Goal: Find specific page/section: Find specific page/section

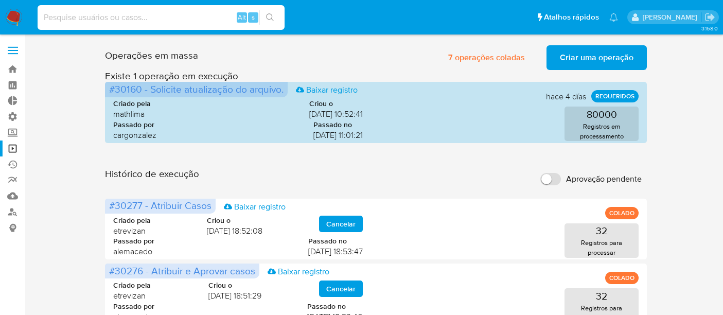
scroll to position [57, 0]
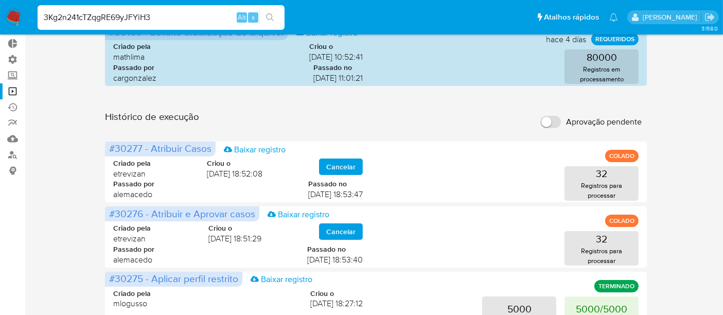
type input "3Kg2n241cTZqgRE69yJFYiH3"
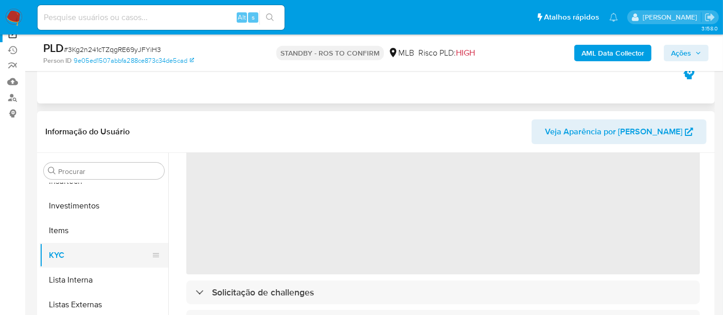
scroll to position [57, 0]
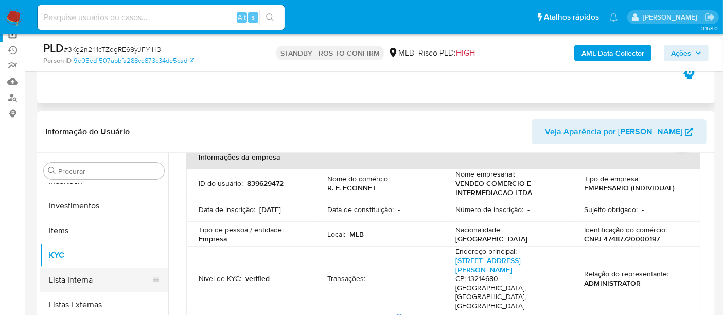
select select "10"
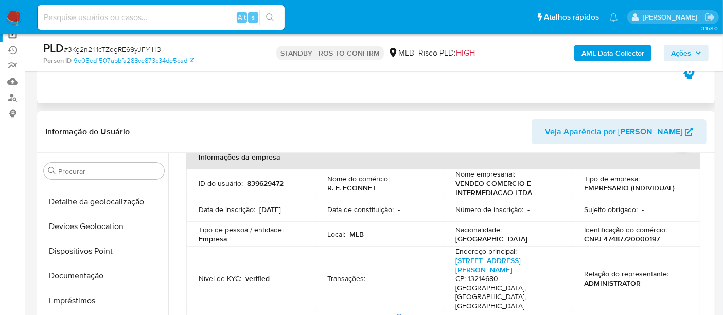
scroll to position [141, 0]
click at [93, 275] on button "Documentação" at bounding box center [100, 277] width 120 height 25
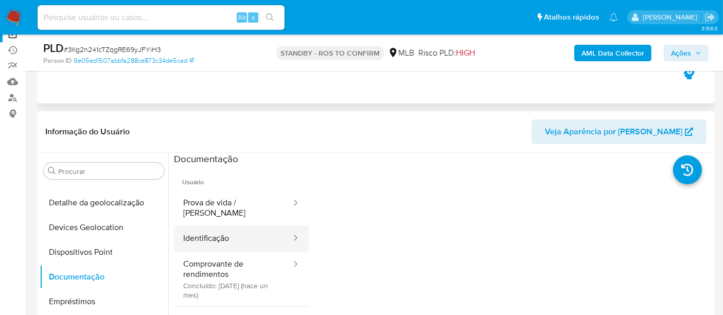
click at [228, 233] on button "Identificação" at bounding box center [233, 239] width 118 height 26
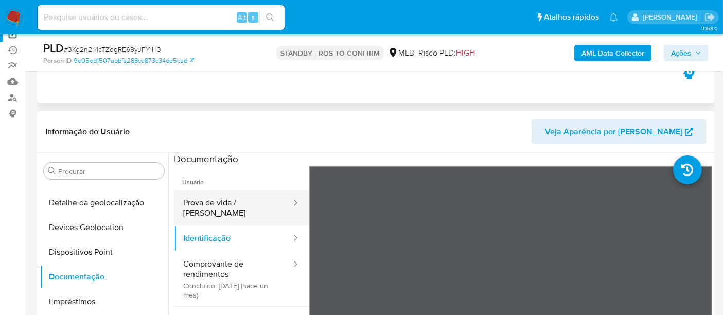
click at [218, 201] on button "Prova de vida / [PERSON_NAME]" at bounding box center [233, 208] width 118 height 35
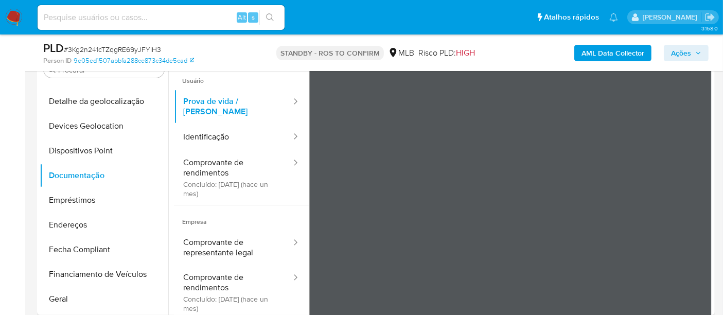
scroll to position [159, 0]
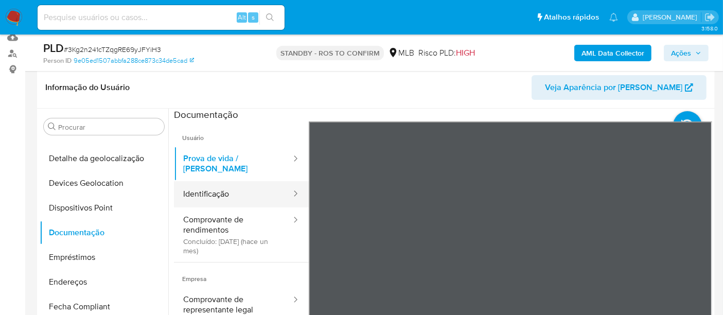
click at [205, 188] on button "Identificação" at bounding box center [233, 194] width 118 height 26
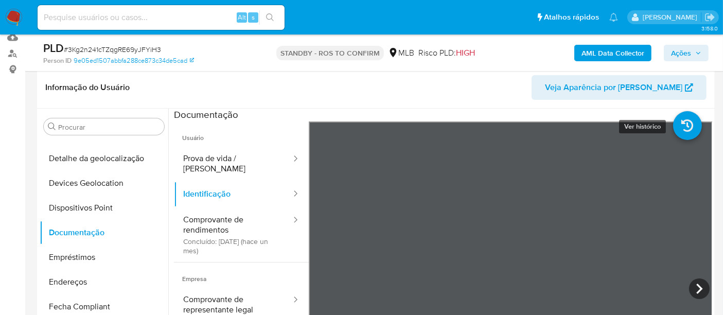
click at [679, 124] on icon at bounding box center [687, 125] width 29 height 29
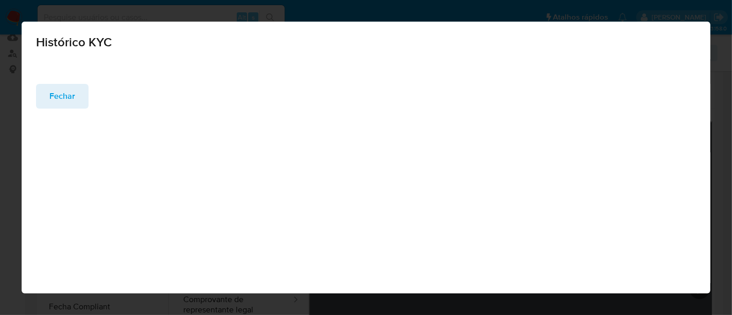
click at [64, 96] on span "Fechar" at bounding box center [62, 96] width 26 height 23
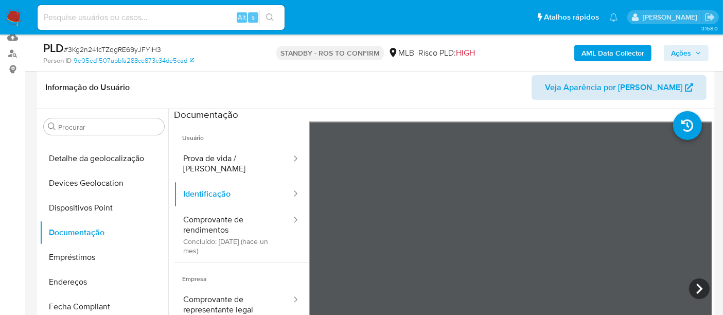
click at [618, 94] on div "Informação do Usuário Veja Aparência por Pessoa Procurar Adiantamentos de Dinhe…" at bounding box center [376, 219] width 678 height 305
click at [697, 291] on icon at bounding box center [699, 289] width 21 height 21
click at [498, 118] on section at bounding box center [443, 280] width 539 height 342
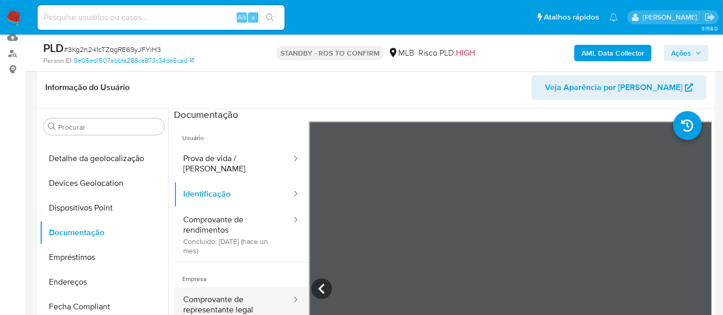
click at [250, 289] on button "Comprovante de representante legal" at bounding box center [233, 304] width 118 height 35
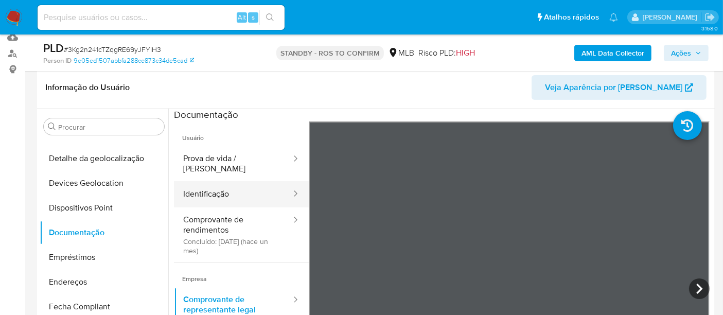
click at [220, 181] on button "Identificação" at bounding box center [233, 194] width 118 height 26
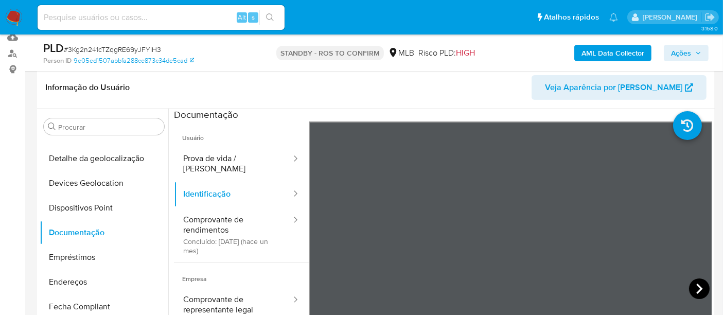
click at [693, 290] on icon at bounding box center [699, 289] width 21 height 21
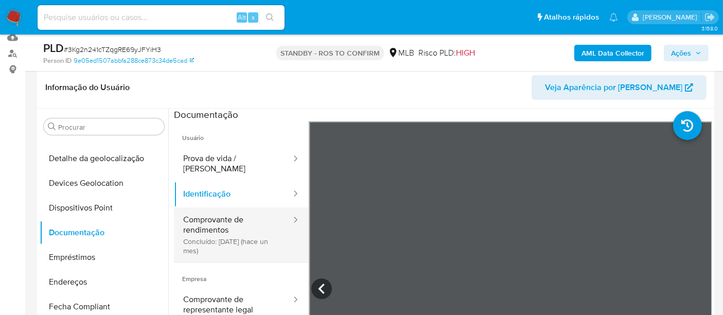
scroll to position [57, 0]
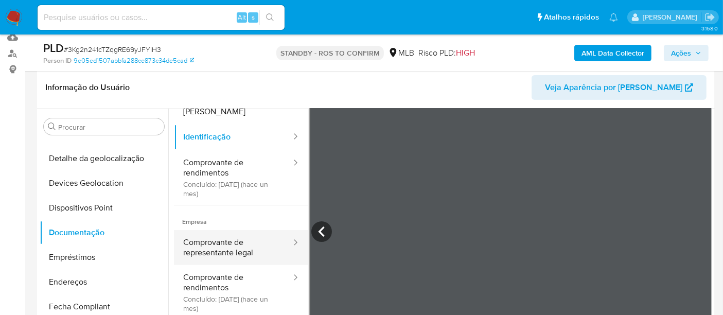
click at [243, 243] on button "Comprovante de representante legal" at bounding box center [233, 247] width 118 height 35
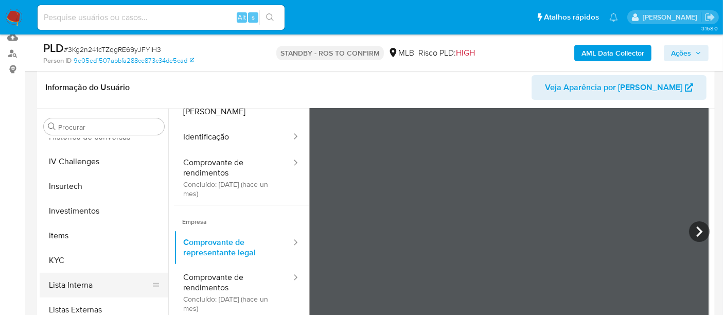
scroll to position [484, 0]
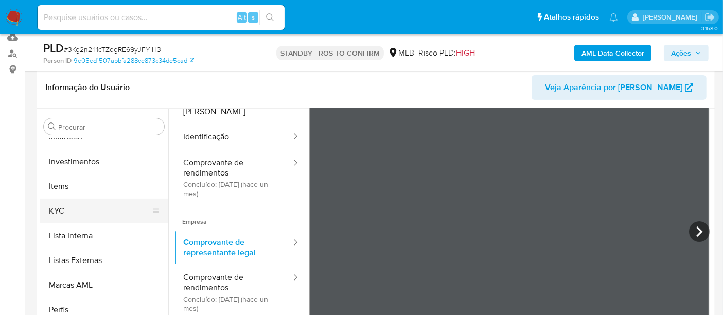
click at [67, 210] on button "KYC" at bounding box center [100, 211] width 120 height 25
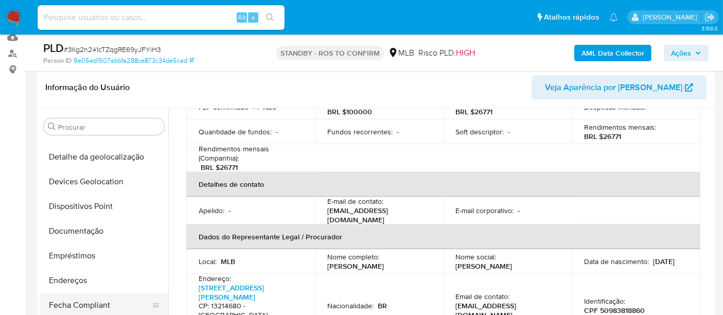
scroll to position [141, 0]
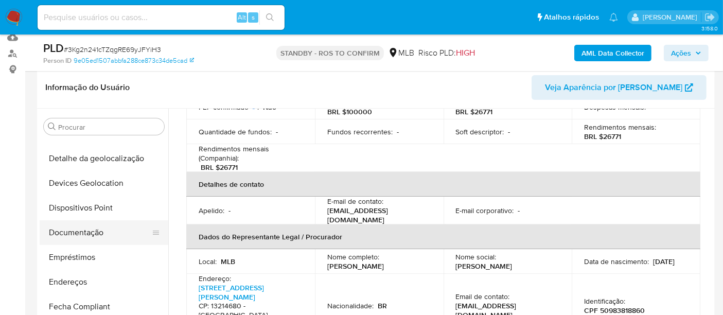
click at [85, 237] on button "Documentação" at bounding box center [100, 232] width 120 height 25
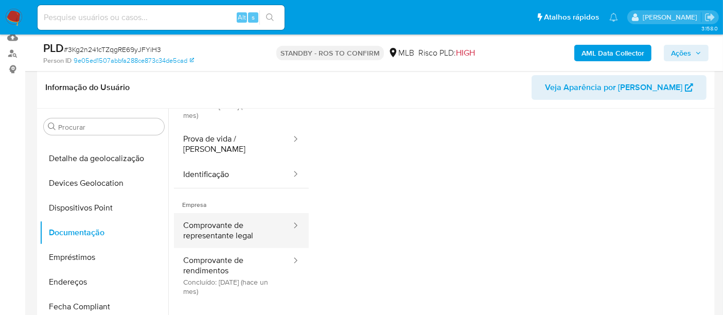
scroll to position [83, 0]
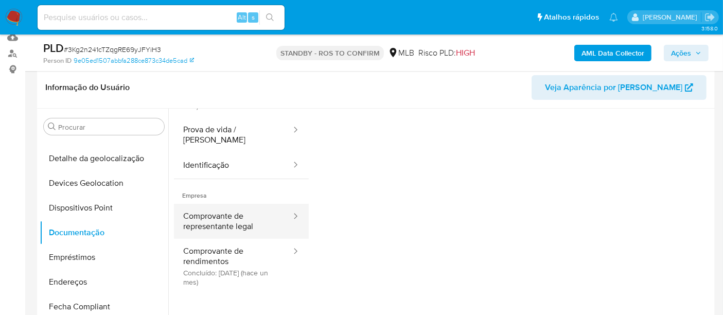
click at [230, 215] on button "Comprovante de representante legal" at bounding box center [233, 221] width 118 height 35
